Goal: Task Accomplishment & Management: Use online tool/utility

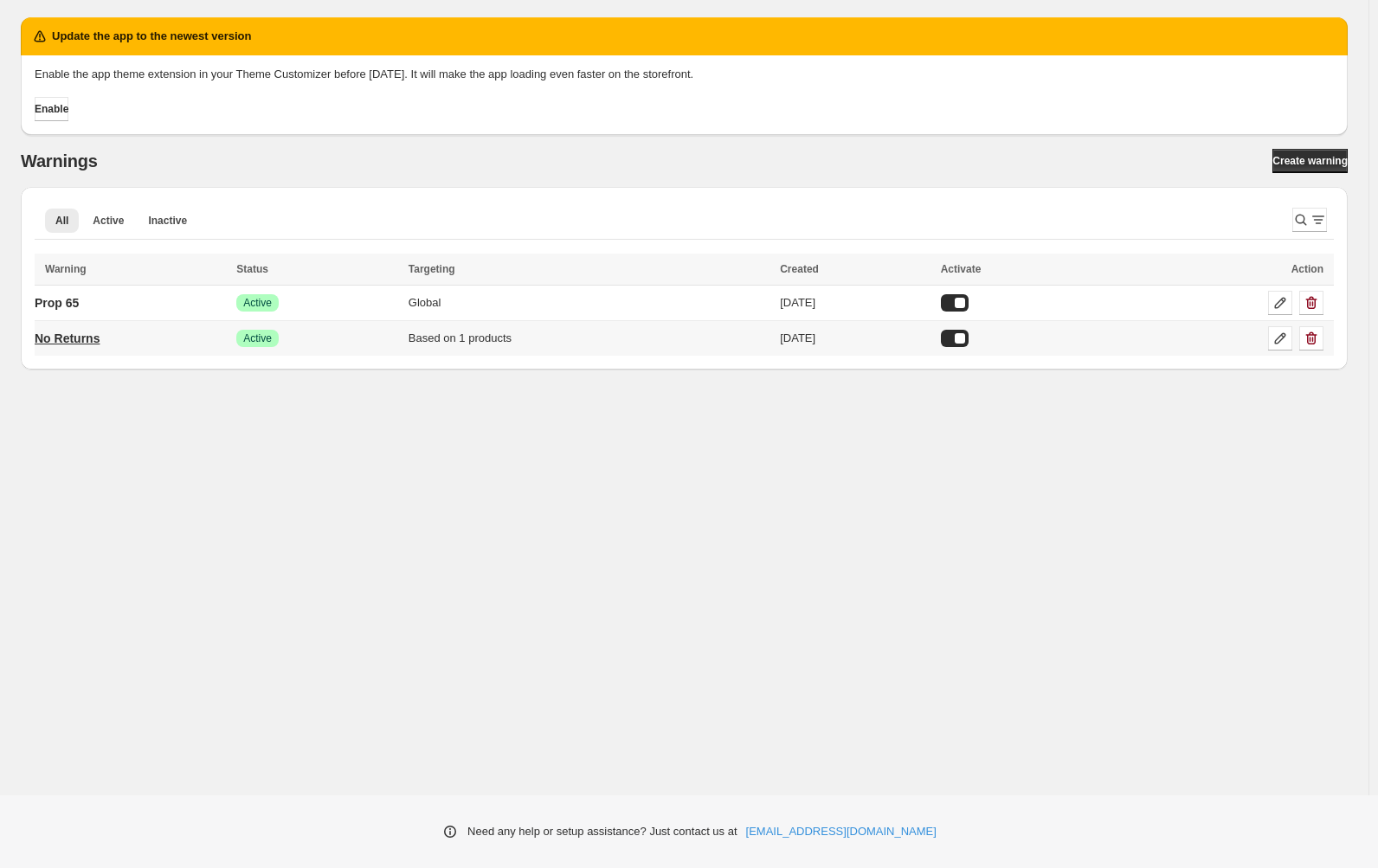
click at [86, 340] on p "No Returns" at bounding box center [67, 338] width 65 height 18
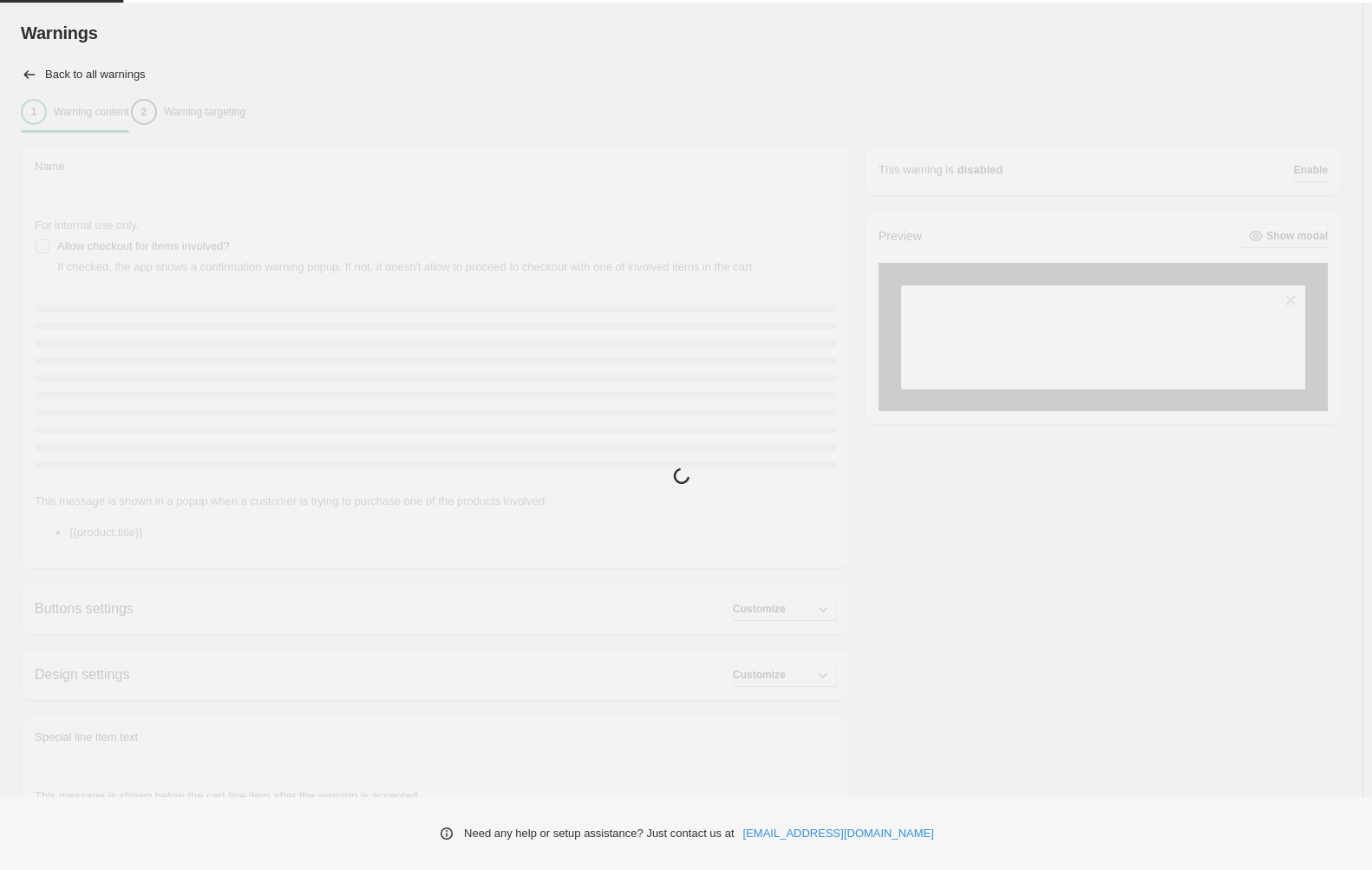
type input "**********"
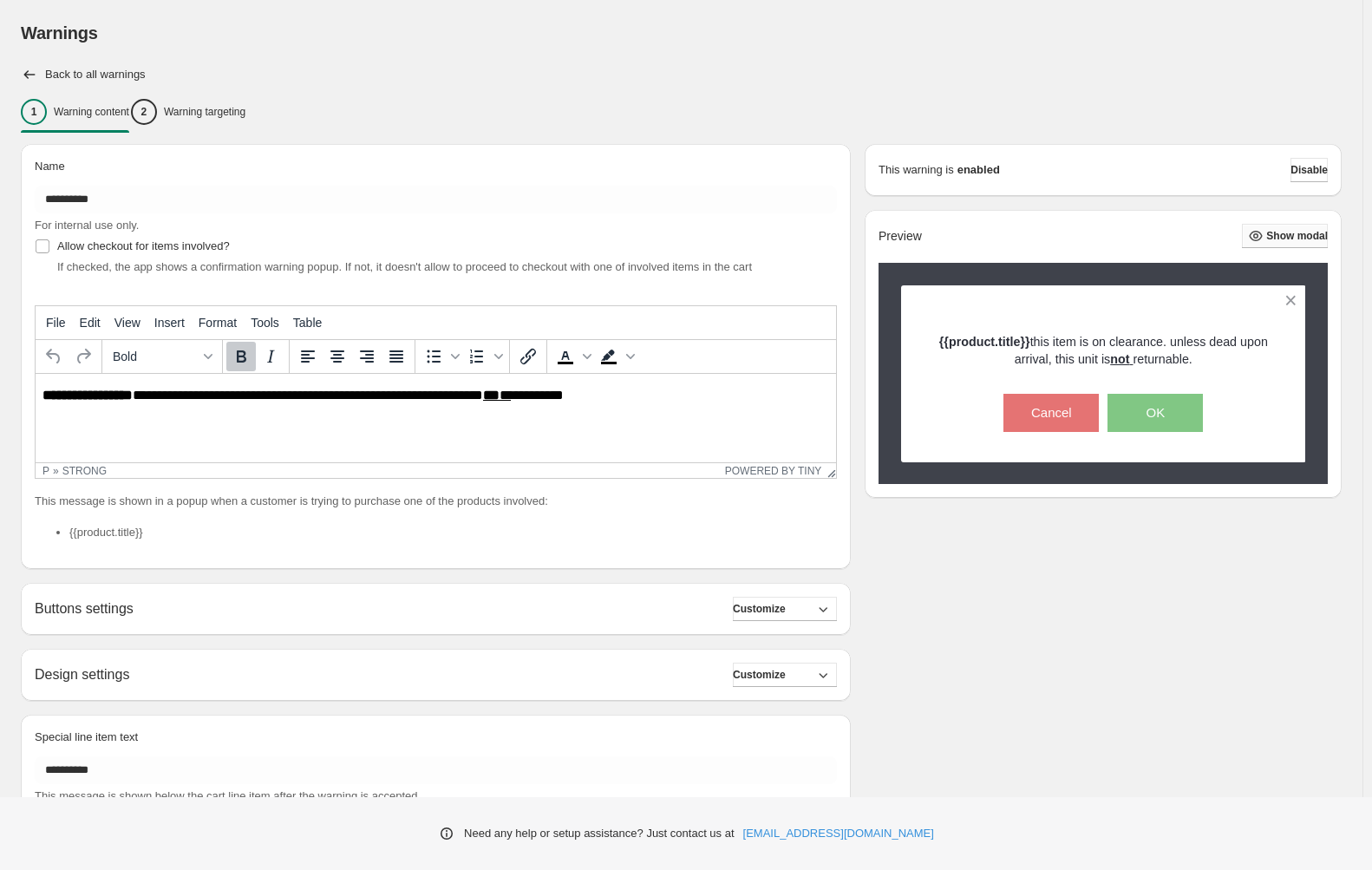
click at [1285, 238] on span "Show modal" at bounding box center [1296, 235] width 62 height 14
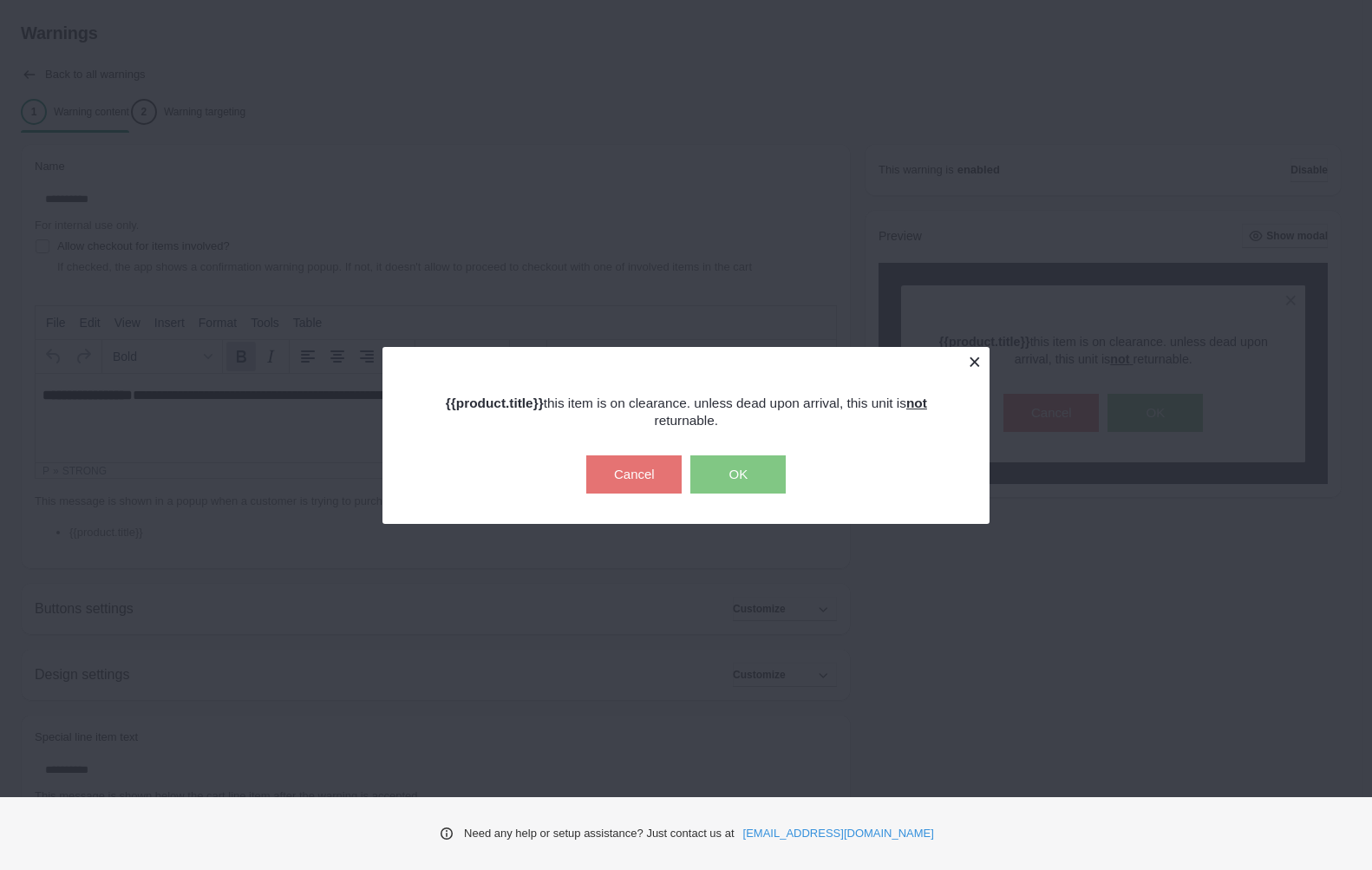
click at [975, 362] on button at bounding box center [974, 362] width 31 height 31
